Goal: Transaction & Acquisition: Purchase product/service

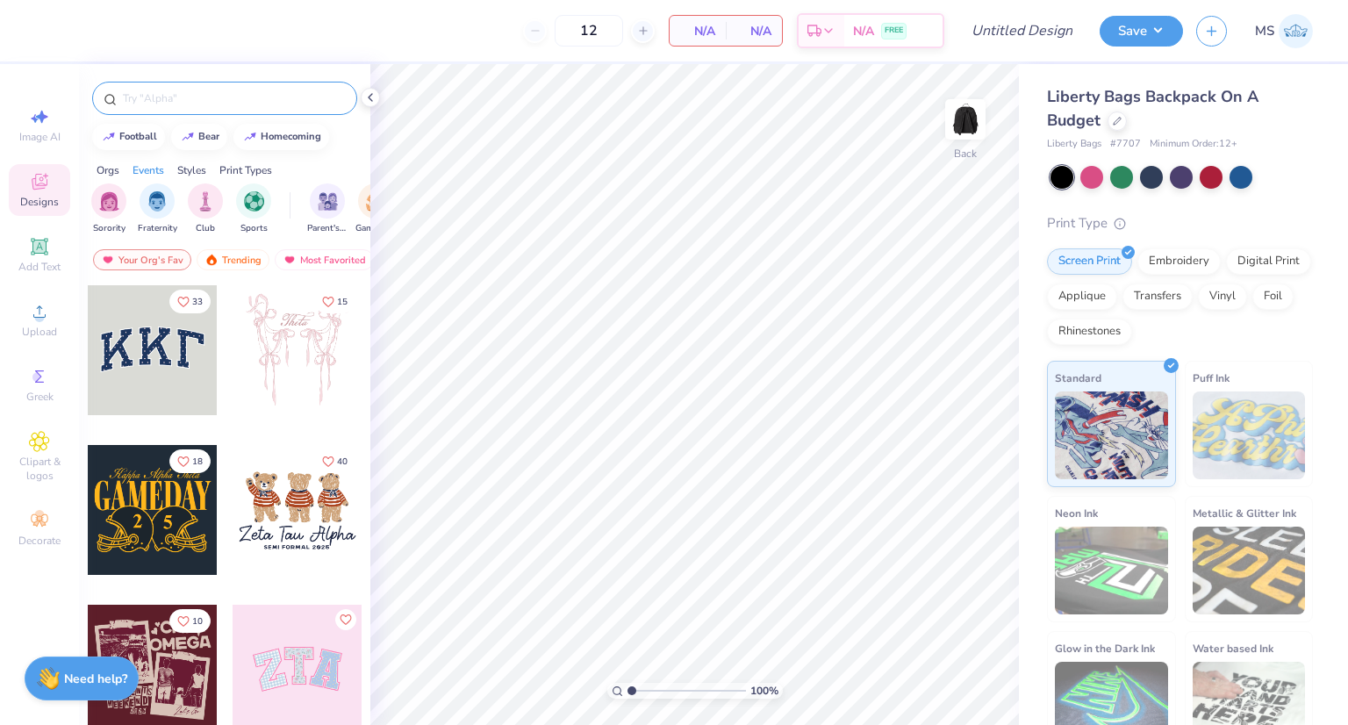
click at [256, 96] on input "text" at bounding box center [233, 98] width 225 height 18
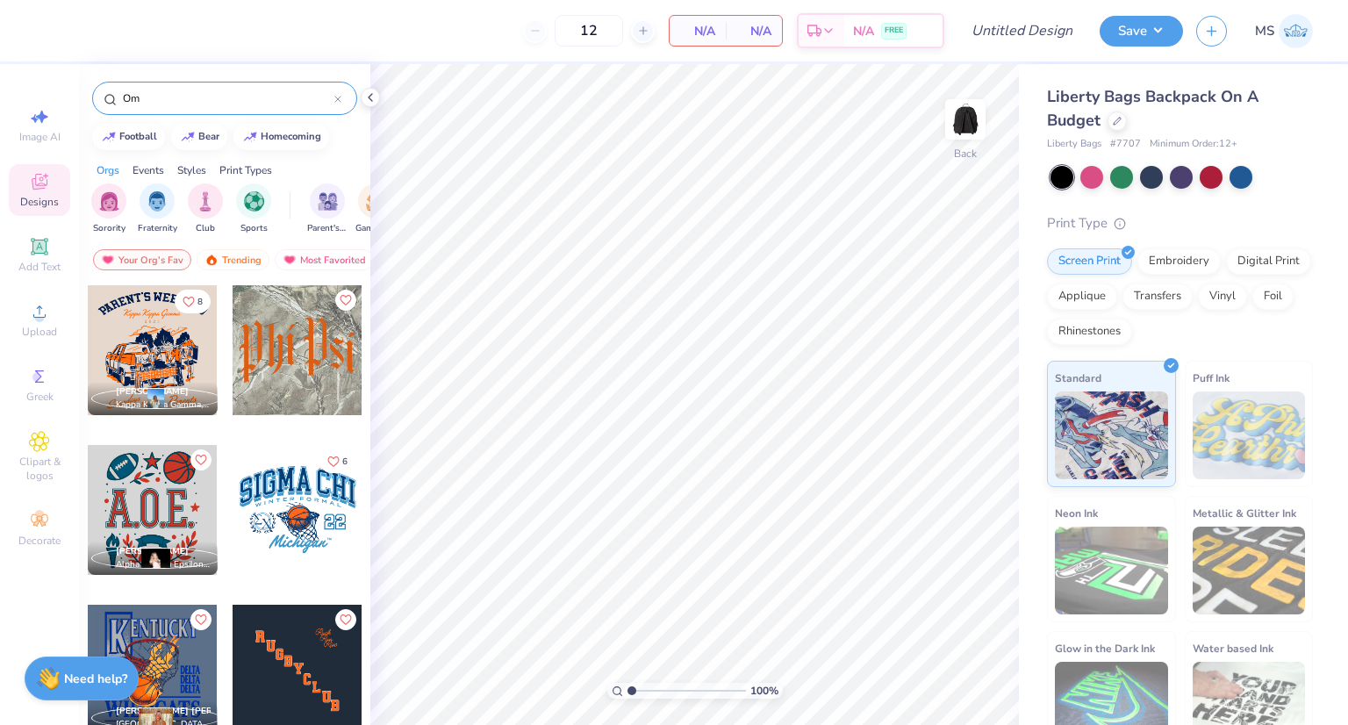
type input "O"
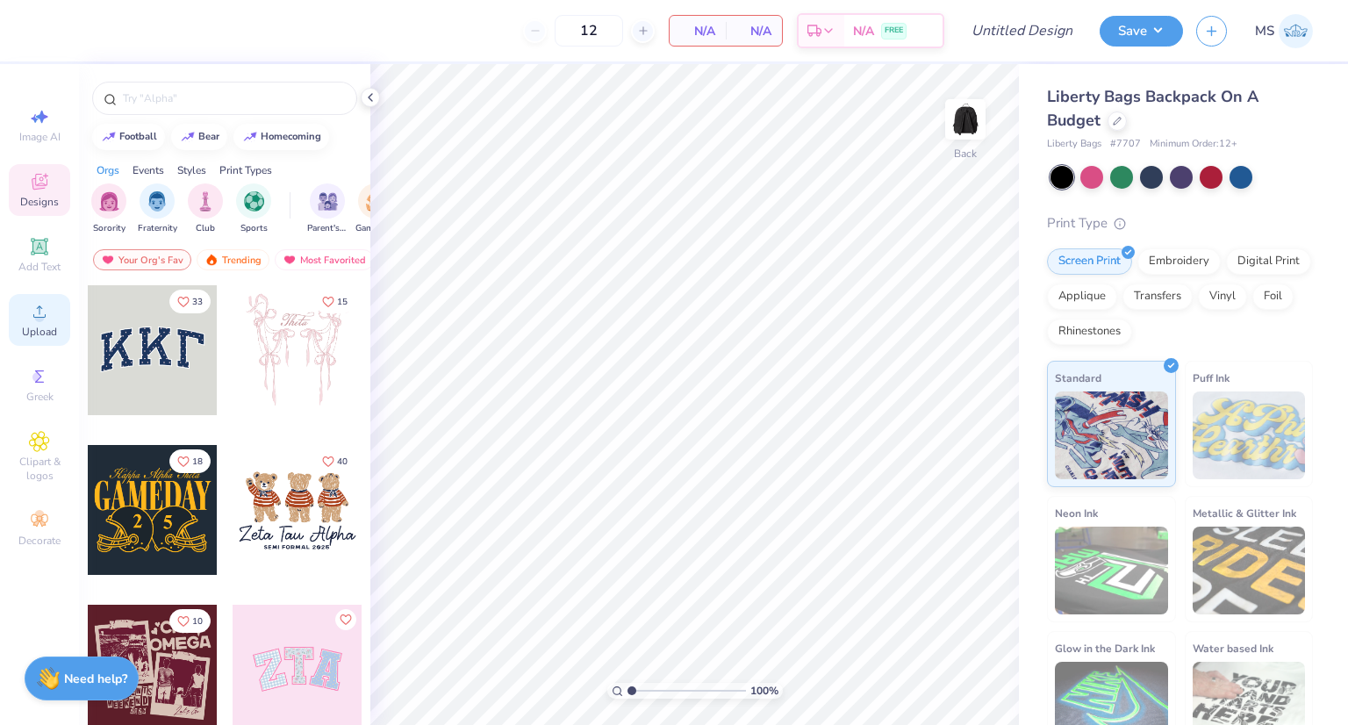
click at [42, 323] on div "Upload" at bounding box center [39, 320] width 61 height 52
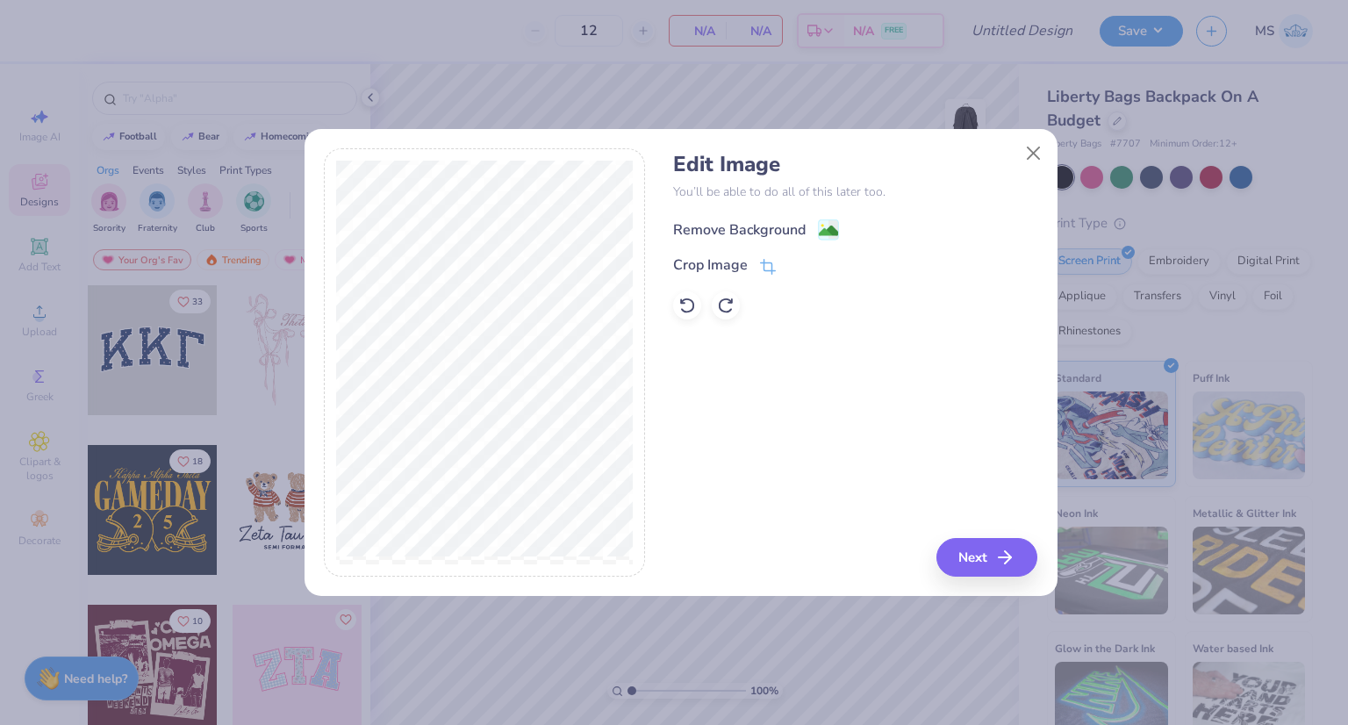
click at [828, 232] on image at bounding box center [828, 230] width 19 height 19
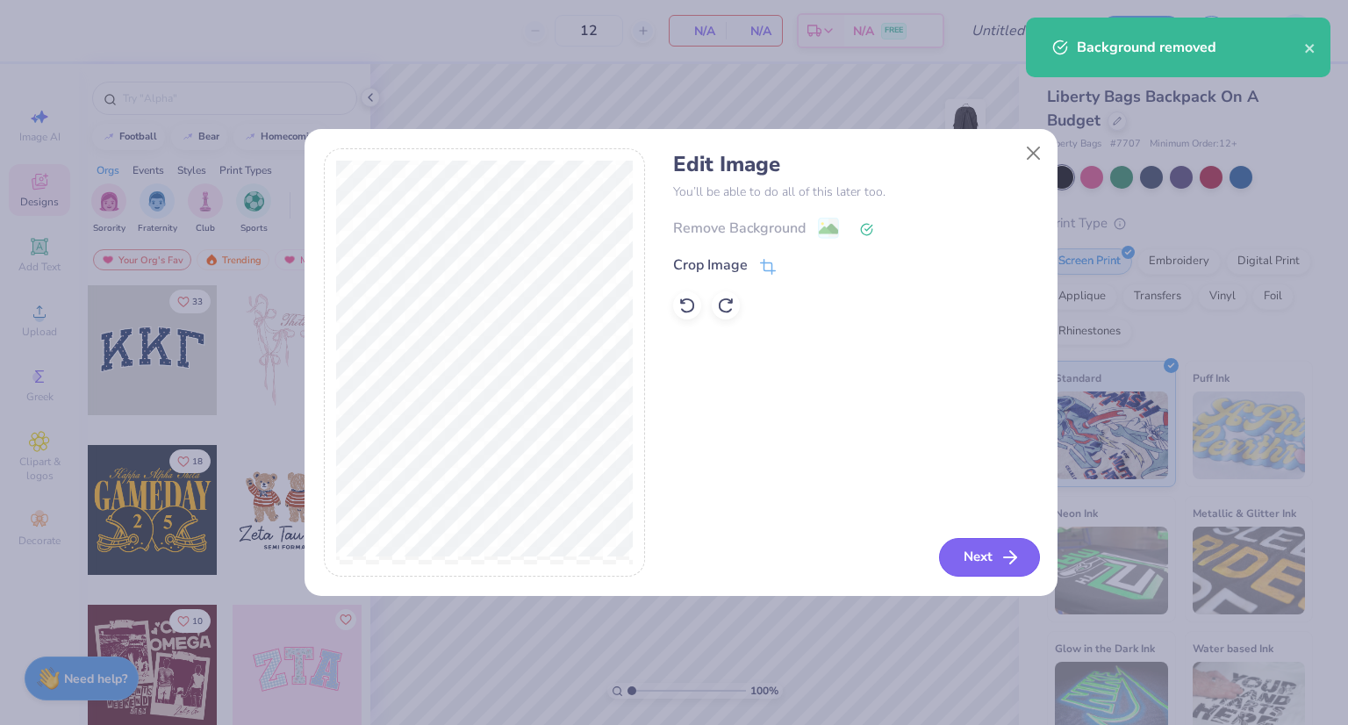
click at [1022, 560] on button "Next" at bounding box center [989, 557] width 101 height 39
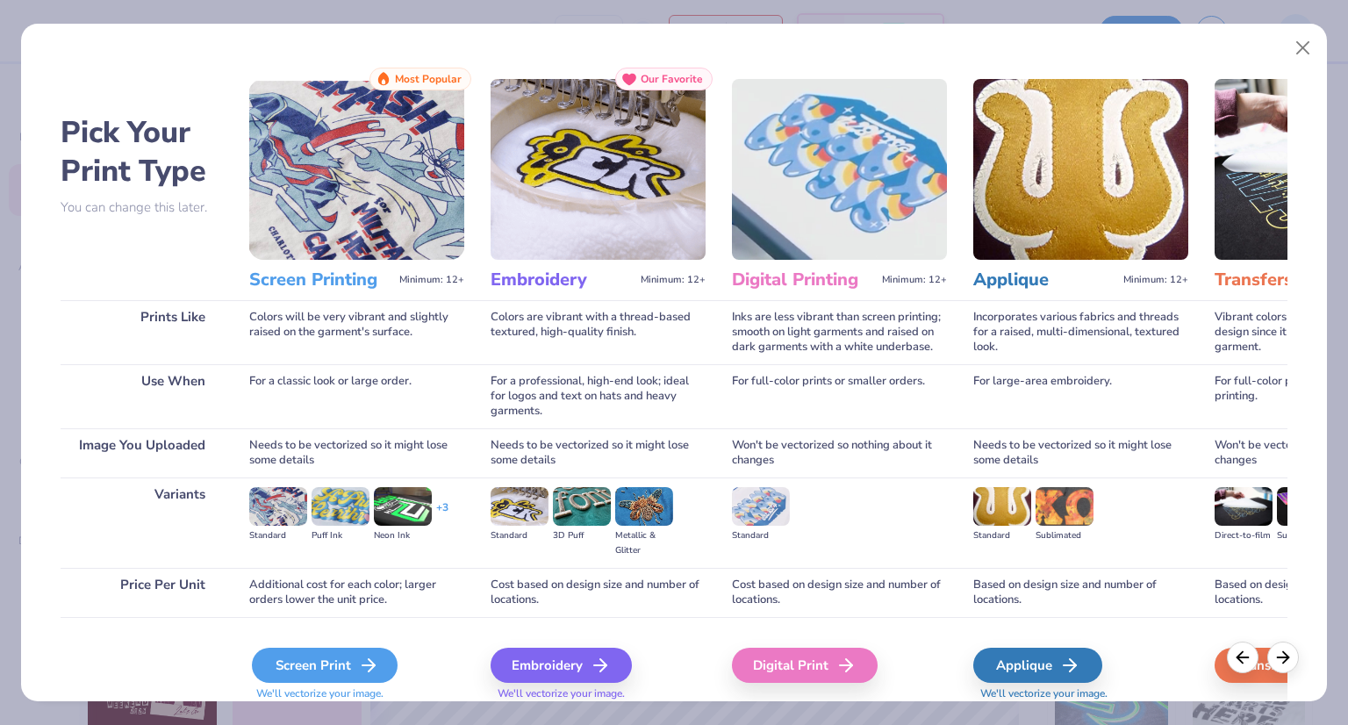
click at [325, 650] on div "Screen Print" at bounding box center [325, 665] width 146 height 35
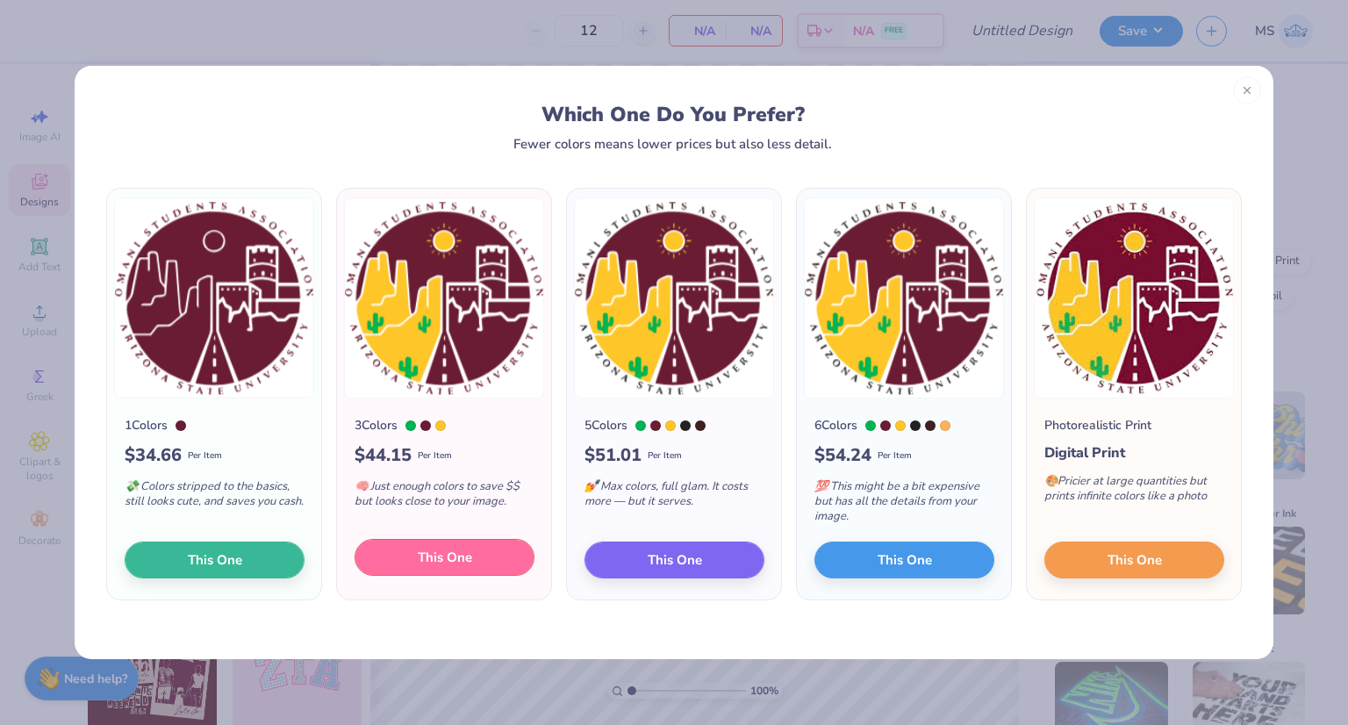
click at [502, 555] on button "This One" at bounding box center [444, 557] width 180 height 37
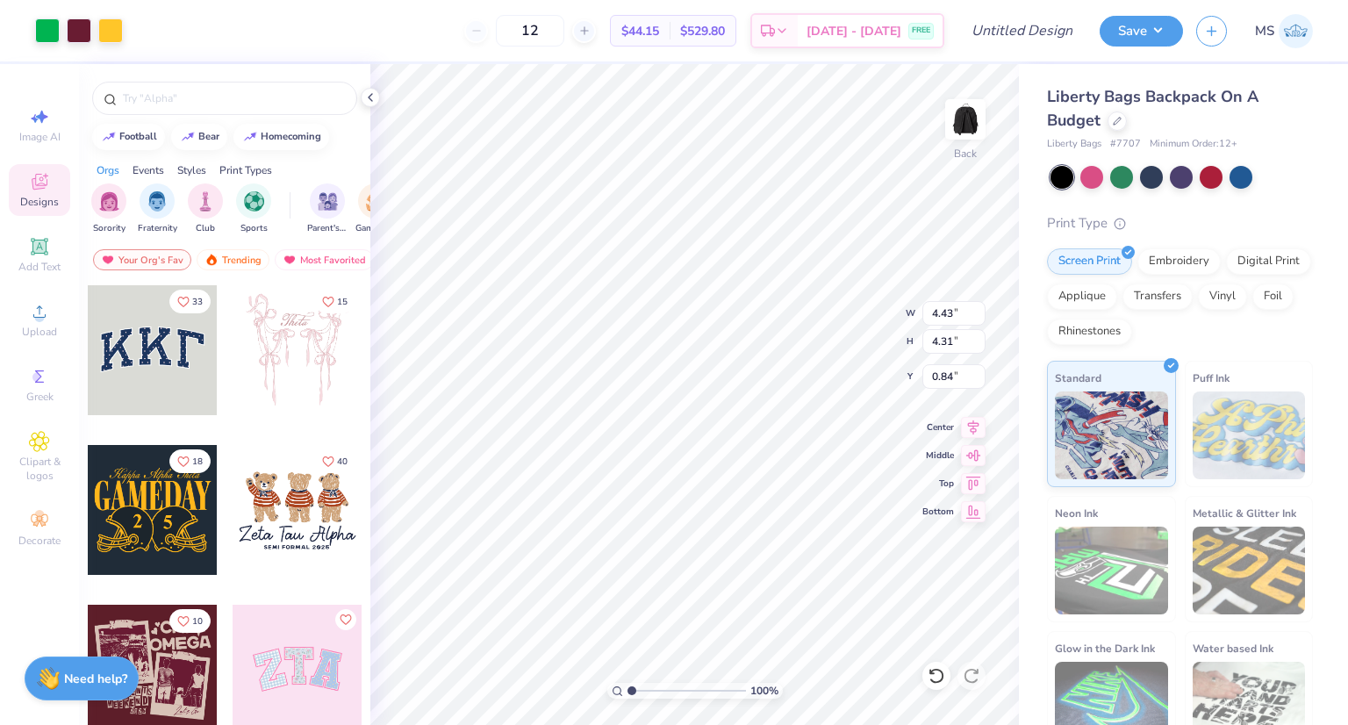
click at [1257, 154] on div "Liberty Bags Backpack On A Budget Liberty Bags # 7707 Minimum Order: 12 + Print…" at bounding box center [1180, 421] width 266 height 672
click at [1216, 180] on div at bounding box center [1210, 175] width 23 height 23
click at [1145, 180] on div at bounding box center [1151, 175] width 23 height 23
click at [1235, 181] on div at bounding box center [1240, 175] width 23 height 23
click at [1125, 120] on div at bounding box center [1116, 119] width 19 height 19
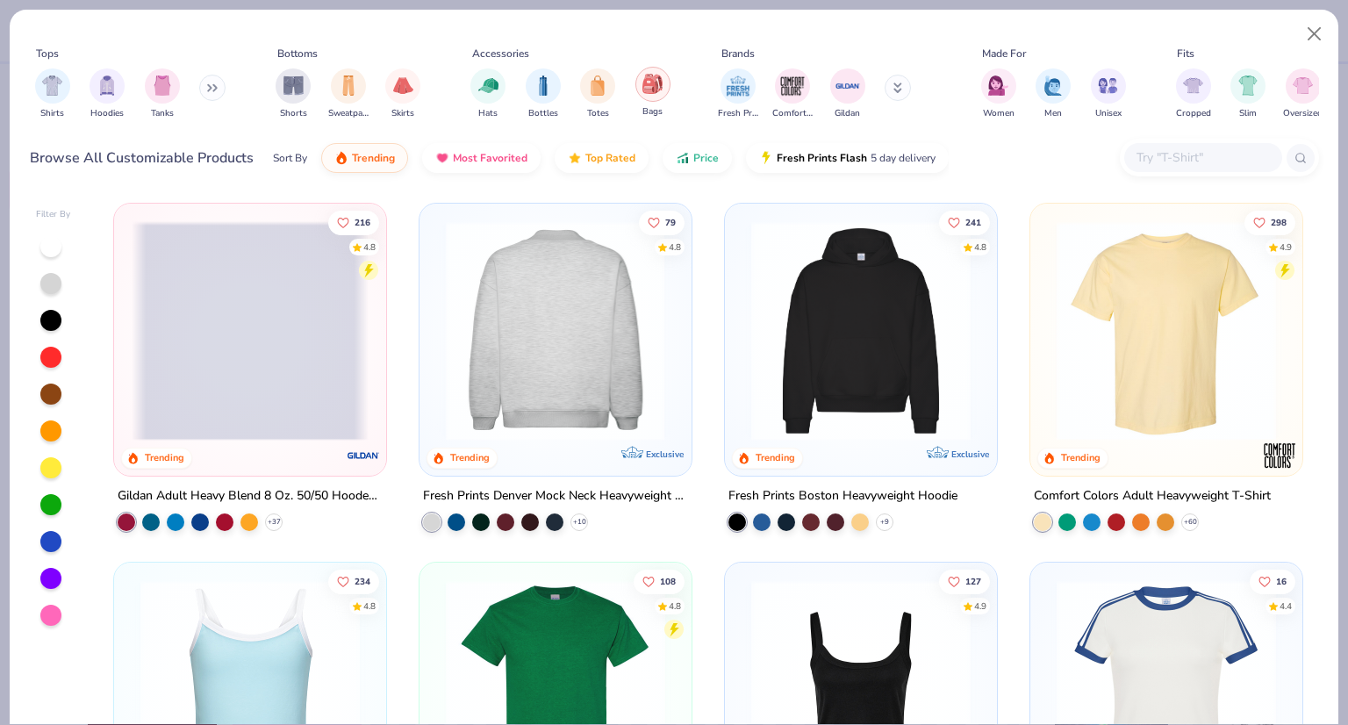
click at [652, 82] on img "filter for Bags" at bounding box center [651, 84] width 19 height 20
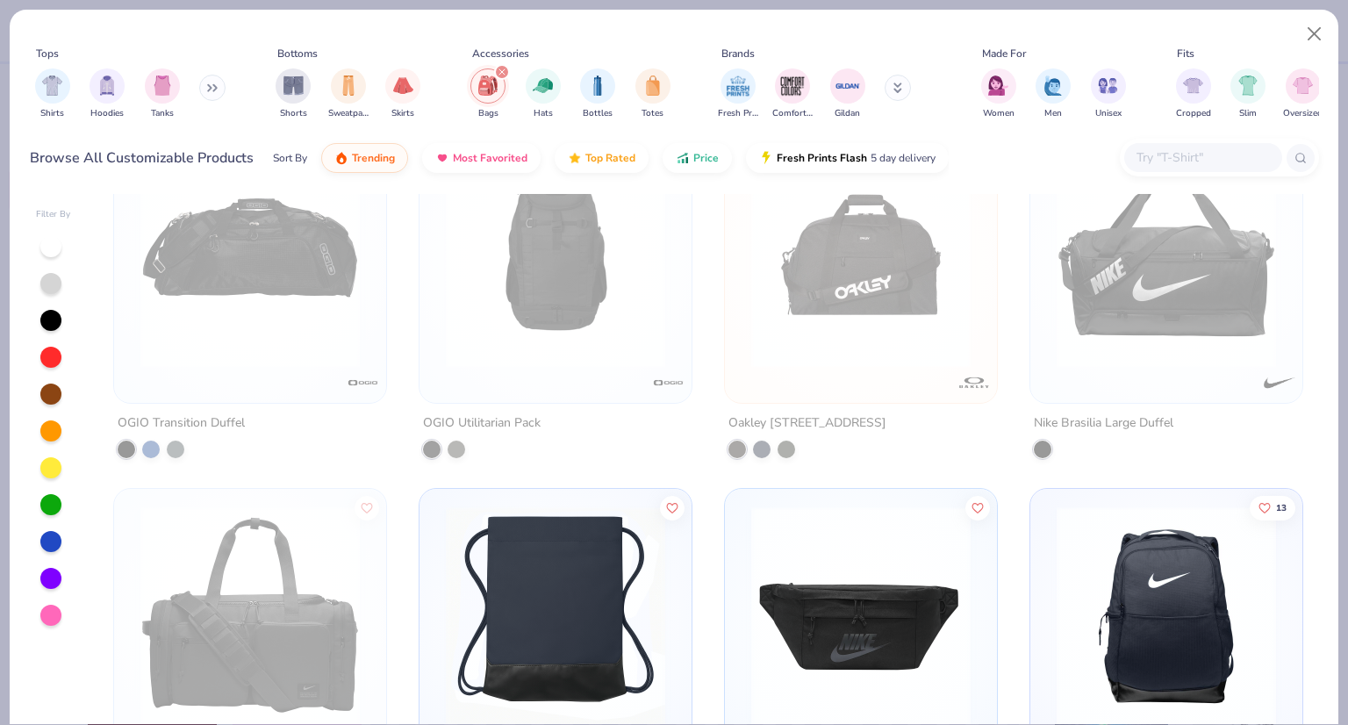
scroll to position [2222, 0]
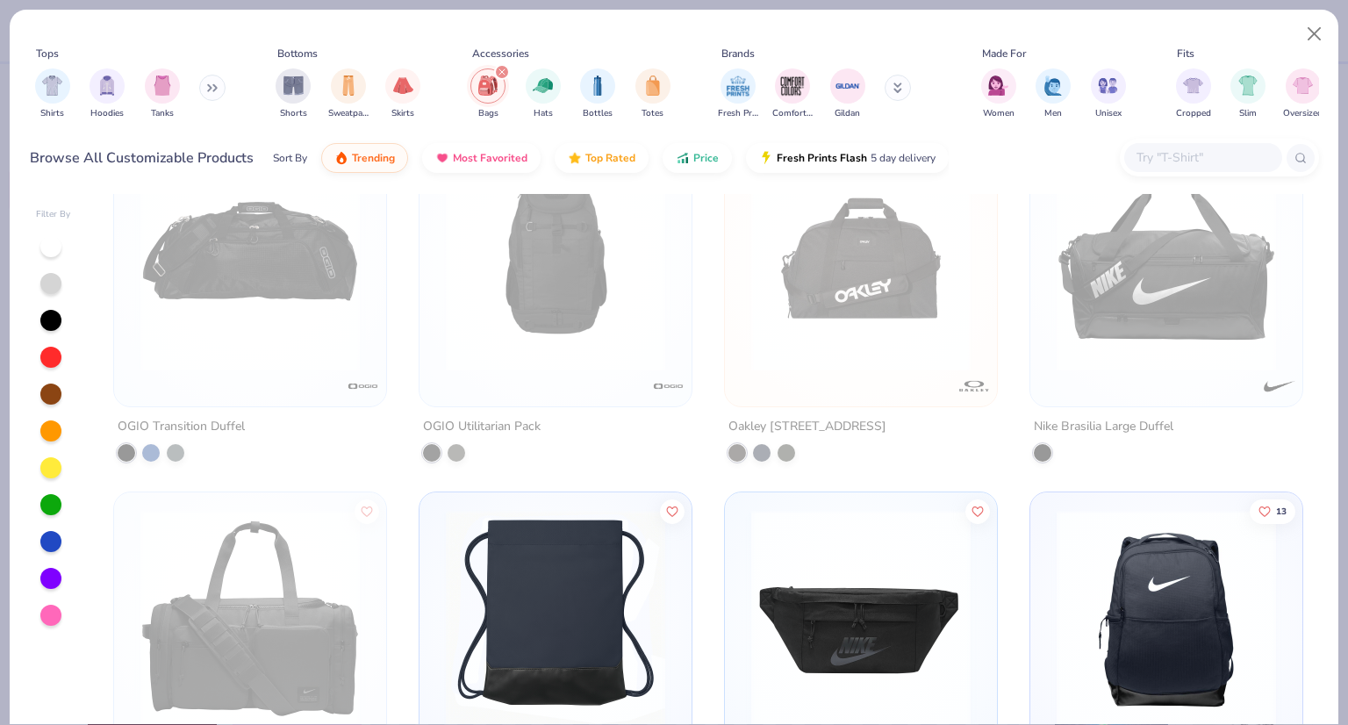
click at [477, 606] on img at bounding box center [555, 619] width 237 height 219
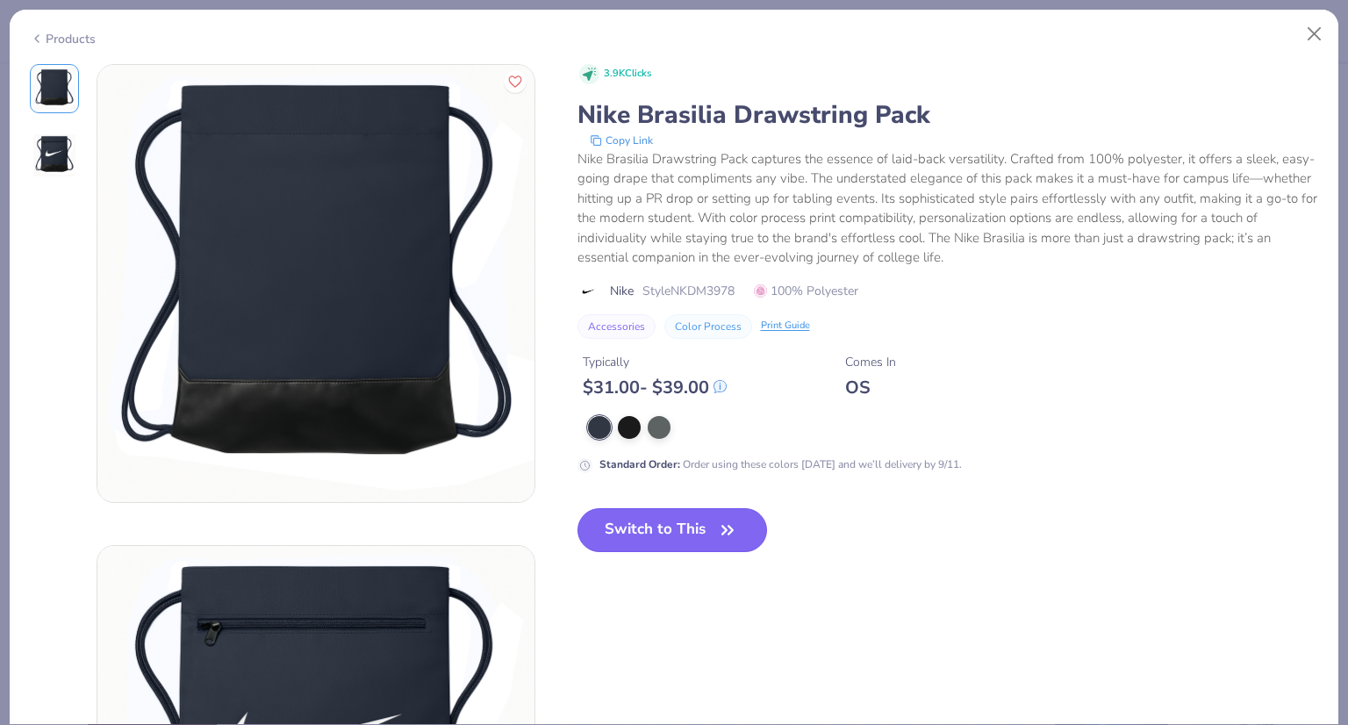
click at [682, 536] on button "Switch to This" at bounding box center [672, 530] width 190 height 44
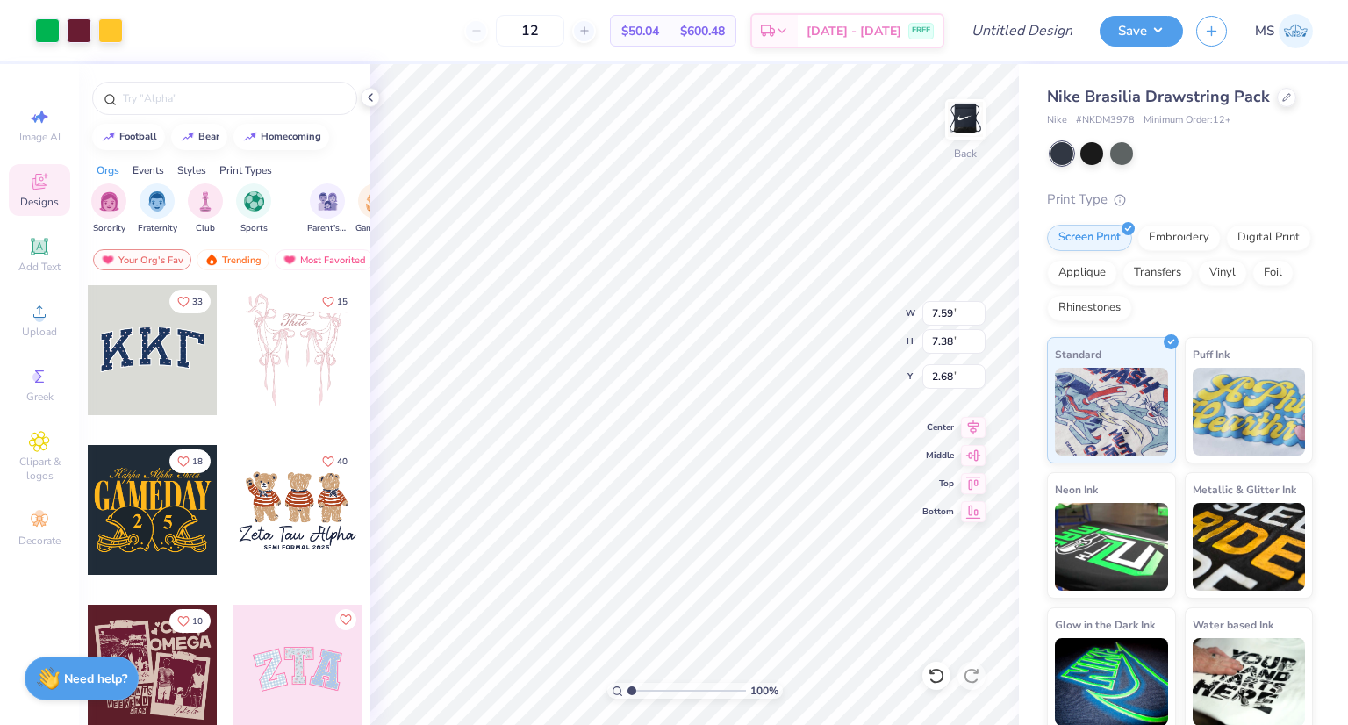
type input "7.59"
type input "7.38"
click at [1128, 148] on div at bounding box center [1121, 151] width 23 height 23
type input "2.21"
click at [963, 110] on img at bounding box center [965, 119] width 70 height 70
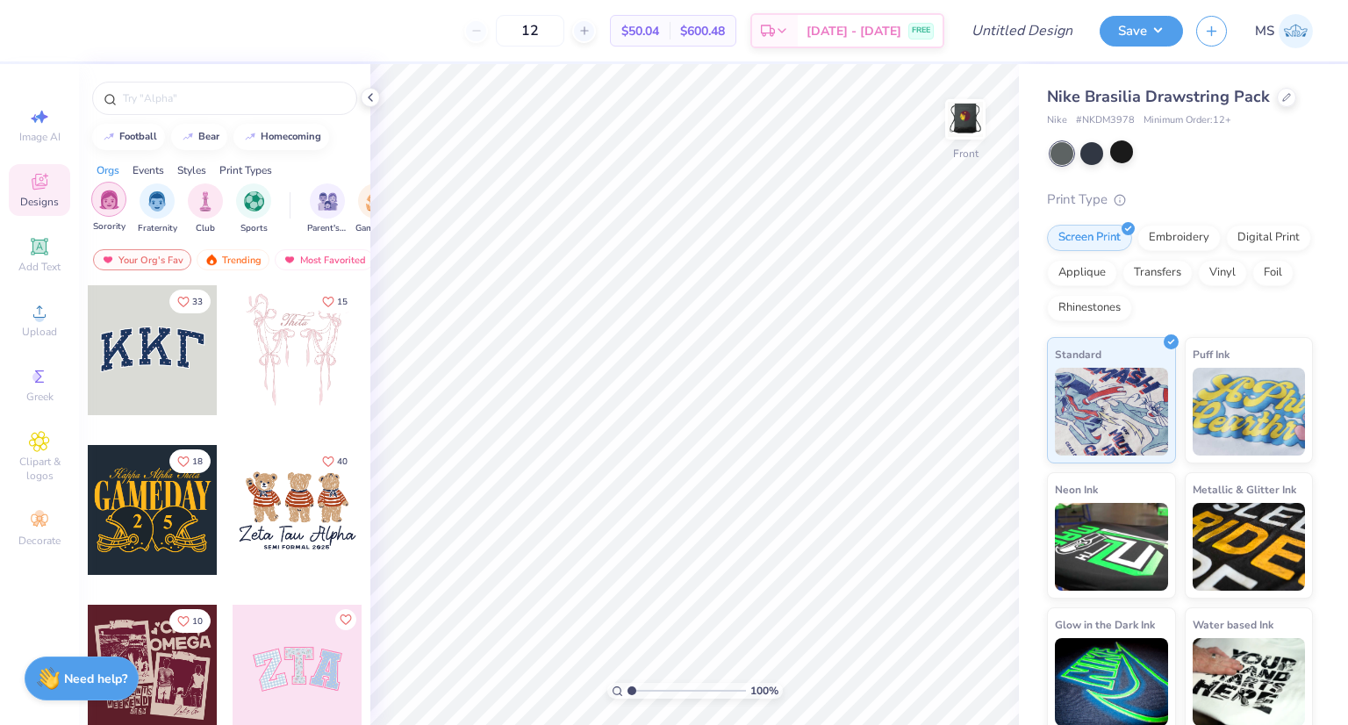
click at [109, 208] on div "filter for Sorority" at bounding box center [108, 199] width 35 height 35
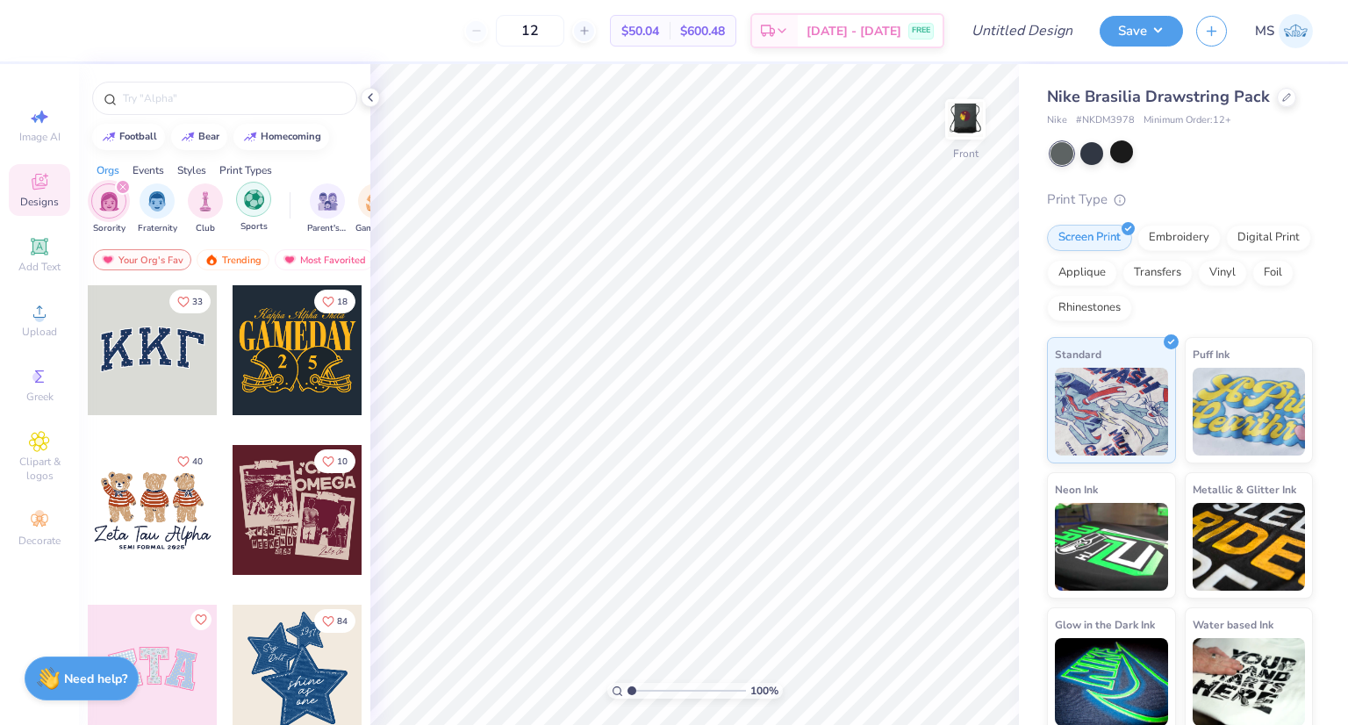
click at [255, 204] on img "filter for Sports" at bounding box center [254, 200] width 20 height 20
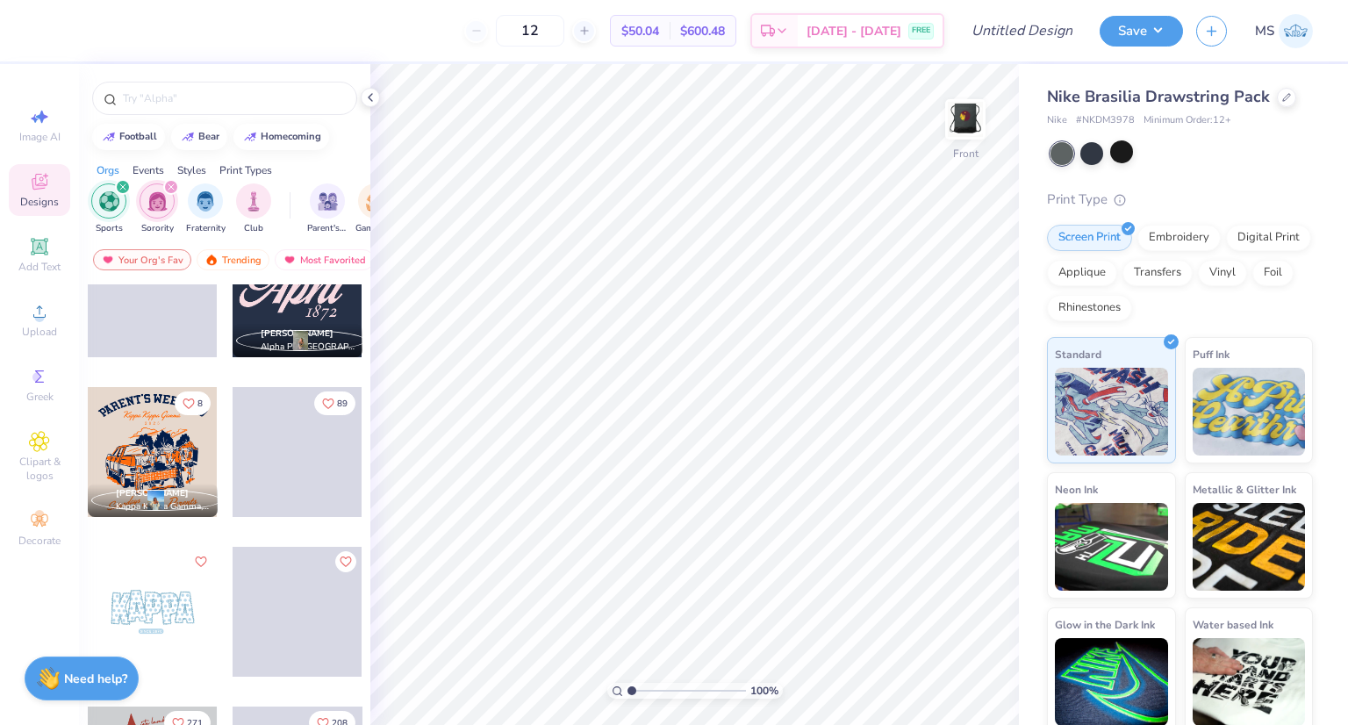
scroll to position [1685, 0]
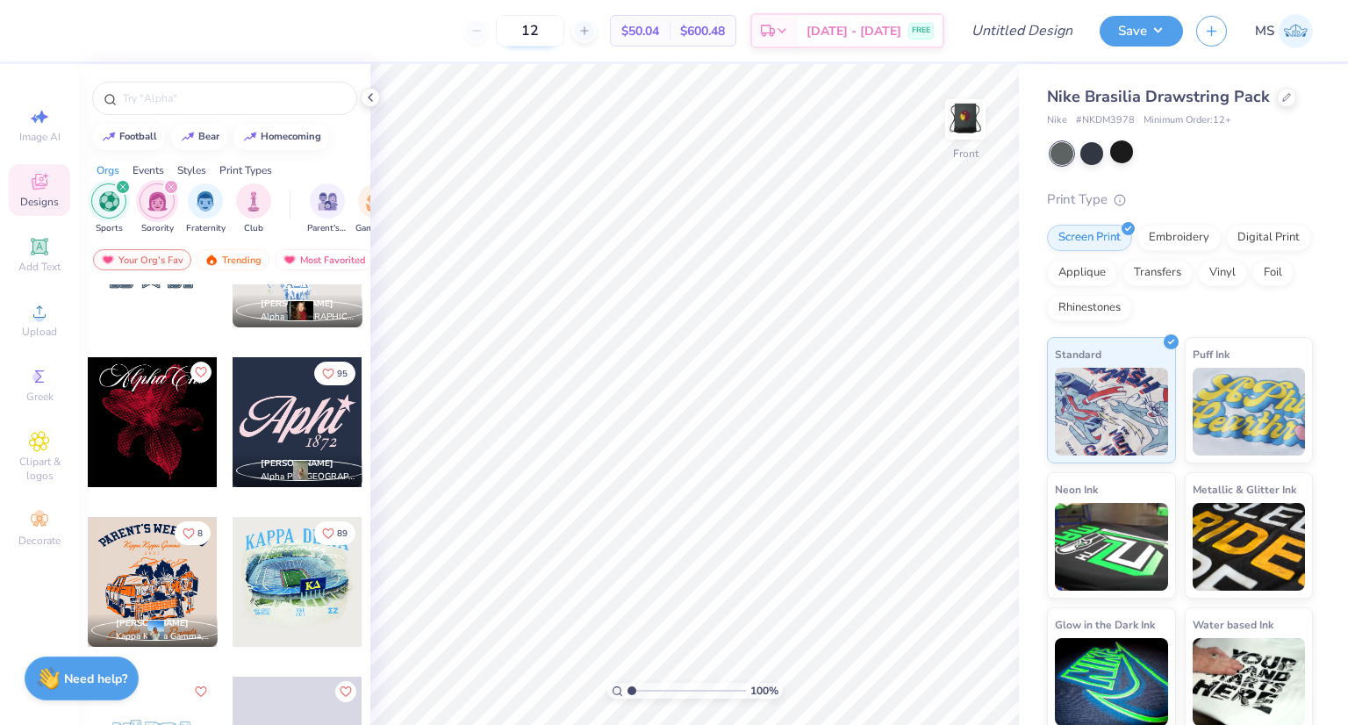
click at [564, 30] on input "12" at bounding box center [530, 31] width 68 height 32
type input "1"
type input "99"
click at [649, 29] on span "$29.08" at bounding box center [631, 31] width 38 height 18
click at [721, 39] on div "$2,878.92 Total" at bounding box center [697, 31] width 75 height 30
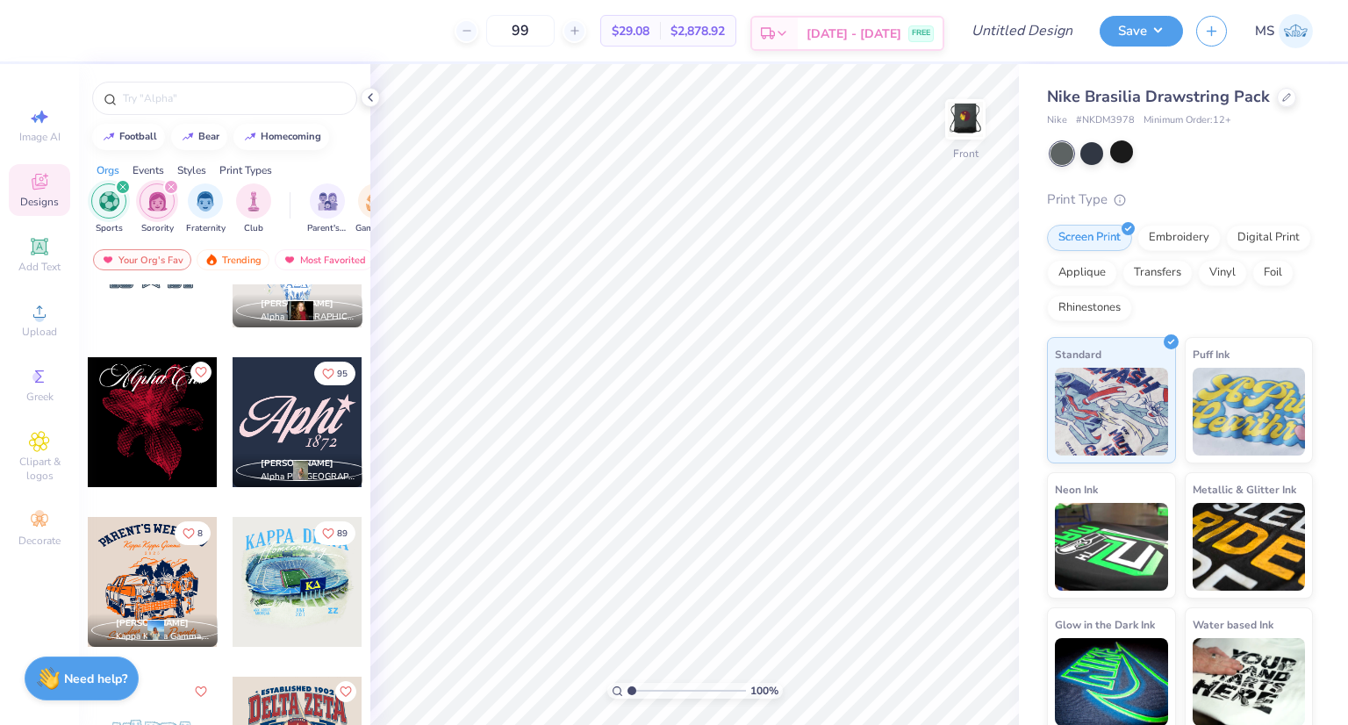
click at [898, 38] on span "[DATE] - [DATE]" at bounding box center [853, 34] width 95 height 18
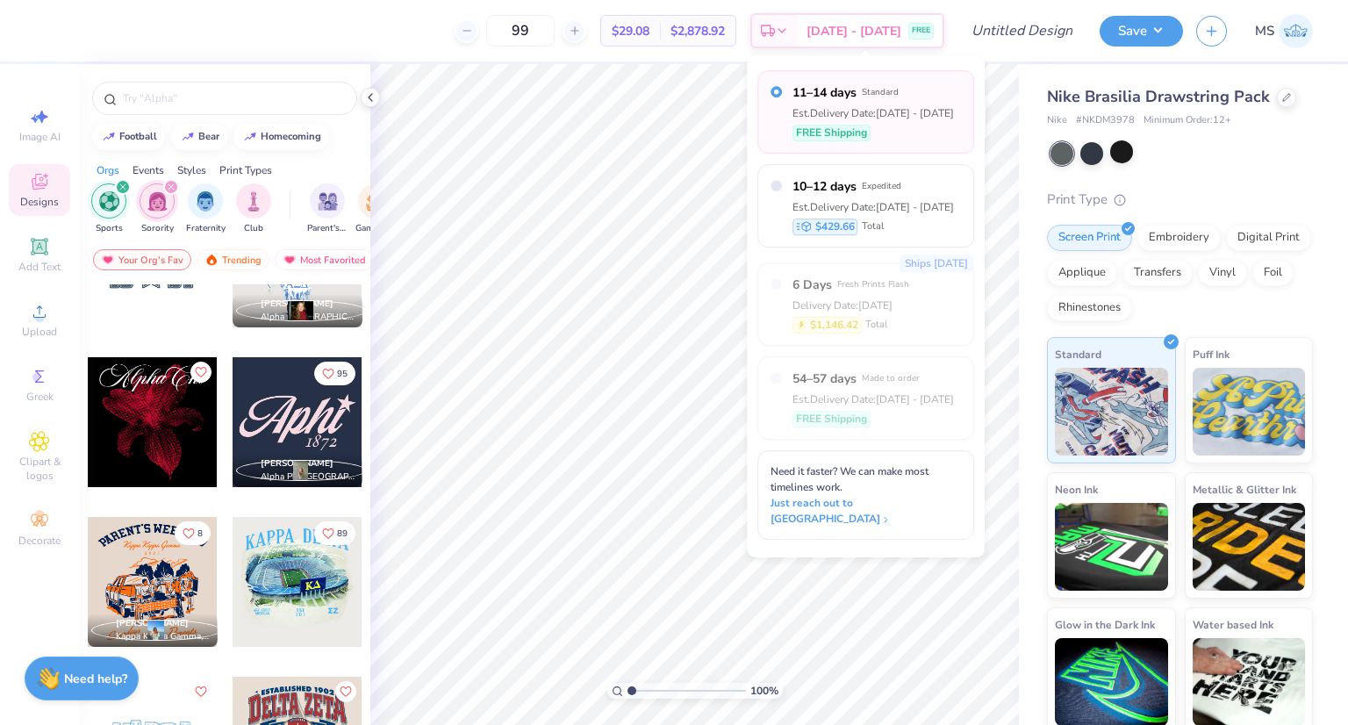
click at [1045, 85] on div "Nike Brasilia Drawstring Pack Nike # NKDM3978 Minimum Order: 12 + Print Type Sc…" at bounding box center [1183, 398] width 329 height 669
